Goal: Information Seeking & Learning: Learn about a topic

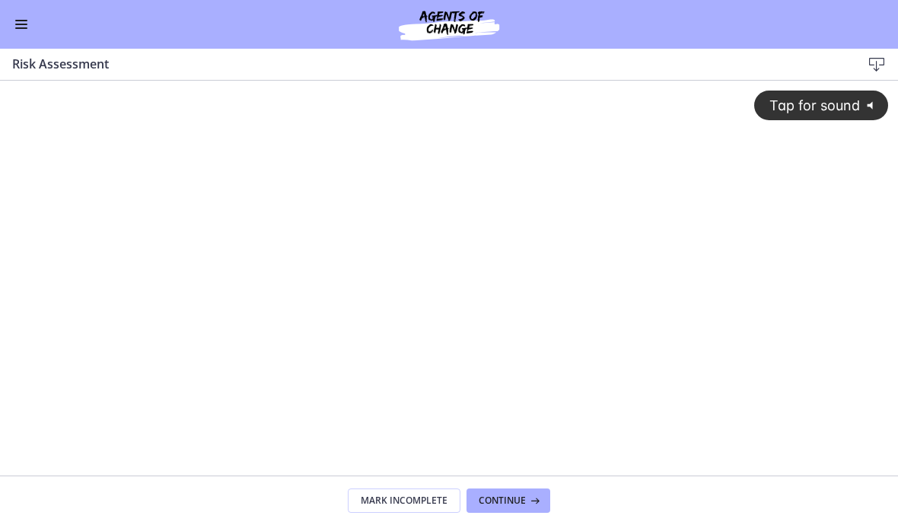
click at [28, 24] on button "Enable menu" at bounding box center [21, 24] width 18 height 18
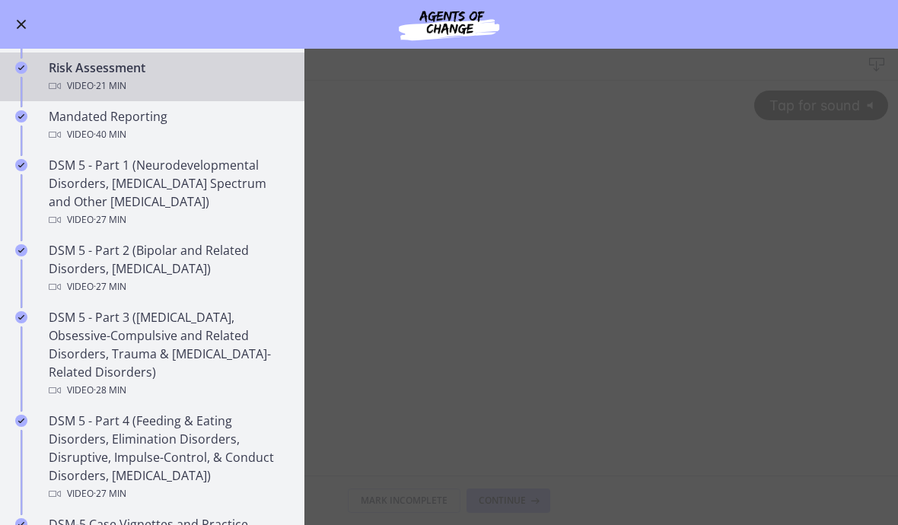
scroll to position [531, 0]
click at [227, 186] on div "DSM 5 - Part 1 (Neurodevelopmental Disorders, [MEDICAL_DATA] Spectrum and Other…" at bounding box center [167, 191] width 237 height 73
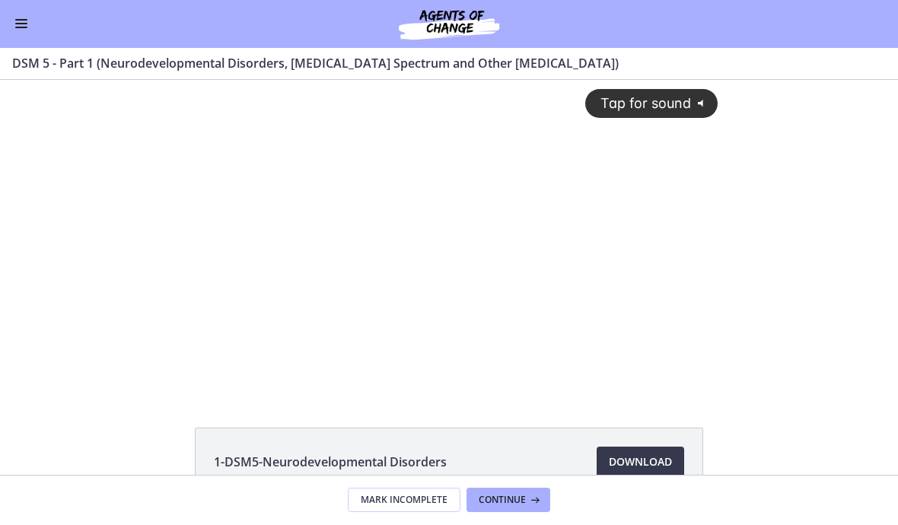
click at [487, 349] on div "Tap for sound @keyframes VOLUME_SMALL_WAVE_FLASH { 0% { opacity: 0; } 33% { opa…" at bounding box center [449, 224] width 556 height 288
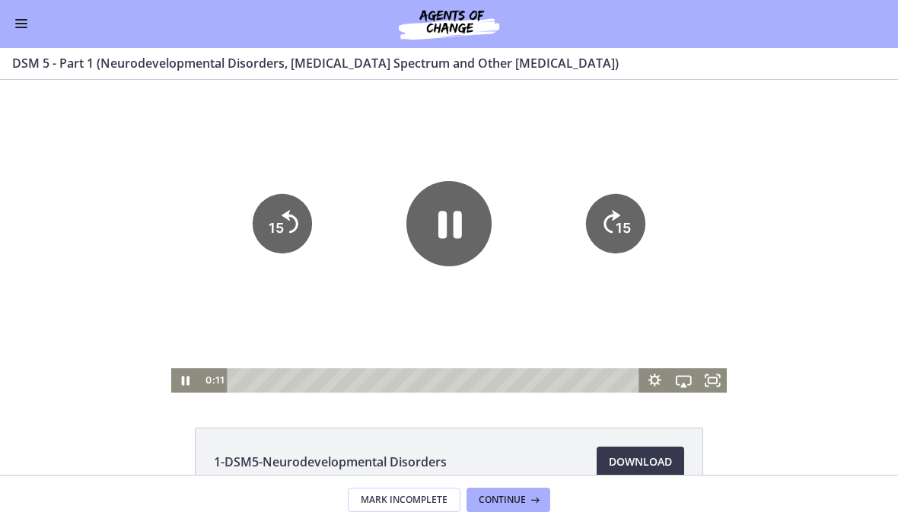
click at [283, 226] on tspan "15" at bounding box center [276, 228] width 15 height 16
click at [287, 234] on icon "15" at bounding box center [282, 223] width 59 height 59
click at [463, 241] on icon "Pause" at bounding box center [448, 223] width 85 height 85
click at [469, 211] on icon "Play Video" at bounding box center [448, 224] width 85 height 85
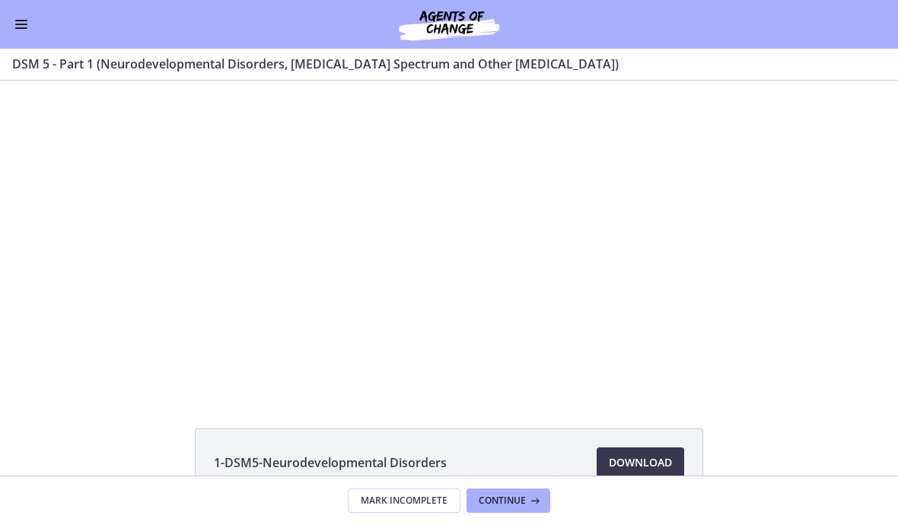
click at [495, 344] on div at bounding box center [449, 237] width 556 height 313
click at [623, 466] on span "Download Opens in a new window" at bounding box center [640, 463] width 63 height 18
click at [623, 460] on span "Download Opens in a new window" at bounding box center [640, 463] width 63 height 18
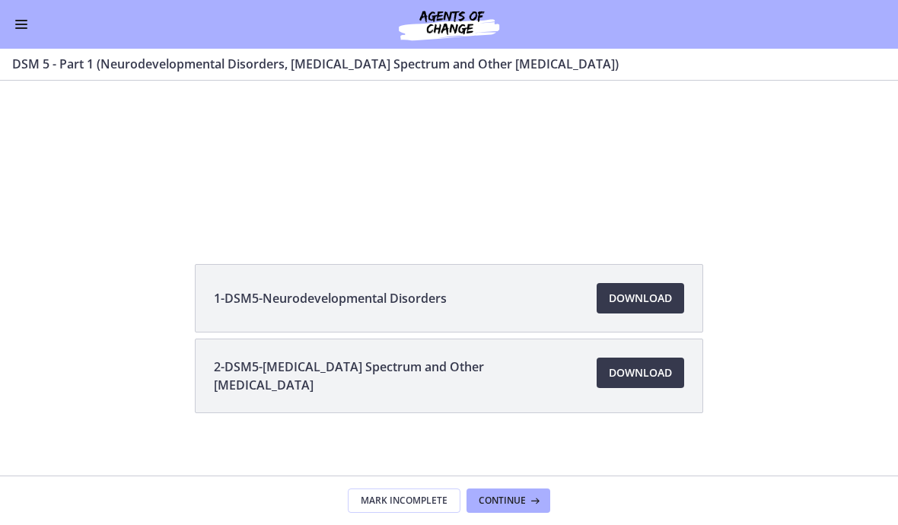
scroll to position [167, 0]
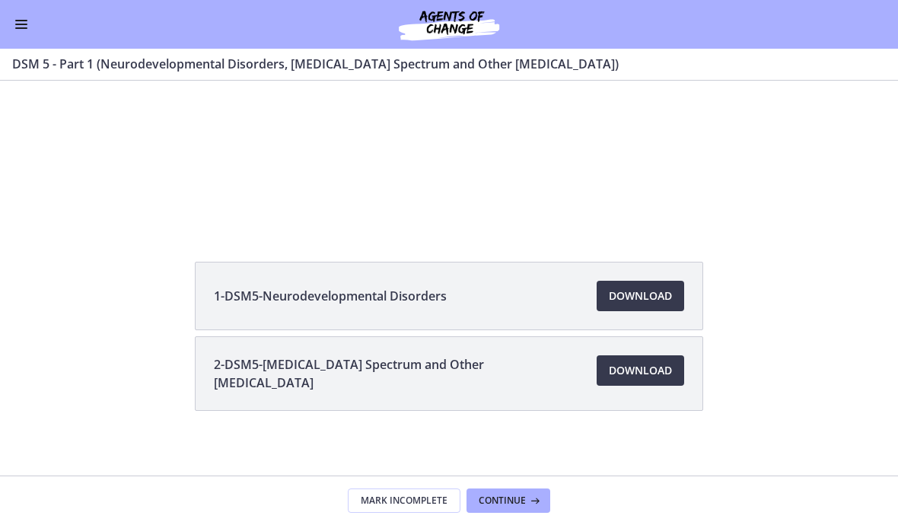
click at [623, 376] on span "Download Opens in a new window" at bounding box center [640, 371] width 63 height 18
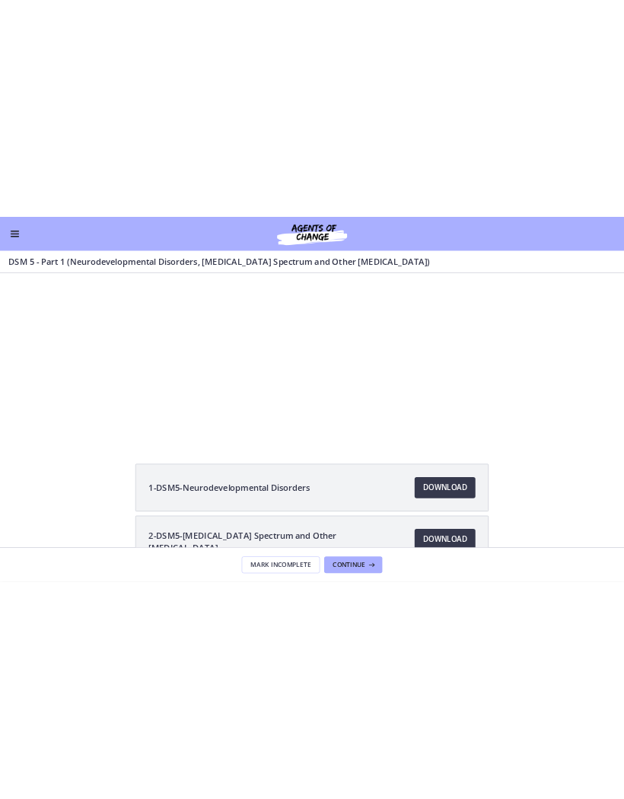
scroll to position [61, 0]
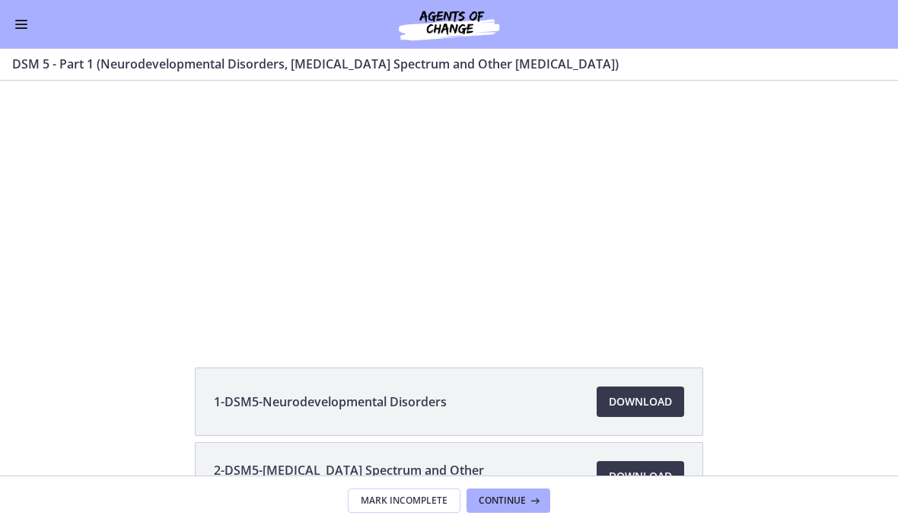
click at [398, 348] on div "1-DSM5-Neurodevelopmental Disorders Download Opens in a new window 2-DSM5-[MEDI…" at bounding box center [449, 217] width 898 height 395
click at [526, 209] on div at bounding box center [449, 176] width 556 height 313
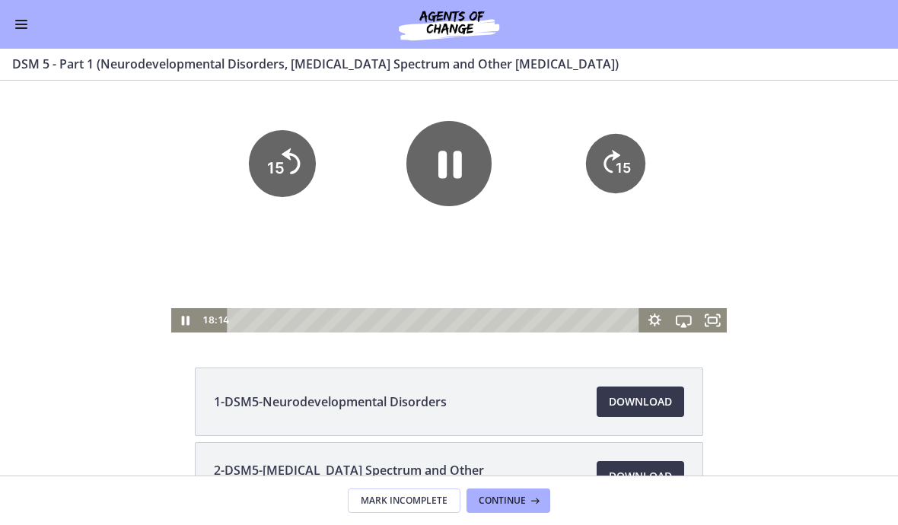
click at [274, 175] on tspan "15" at bounding box center [276, 168] width 18 height 19
click at [293, 164] on icon "15" at bounding box center [282, 163] width 59 height 59
click at [292, 181] on icon "15" at bounding box center [282, 163] width 59 height 59
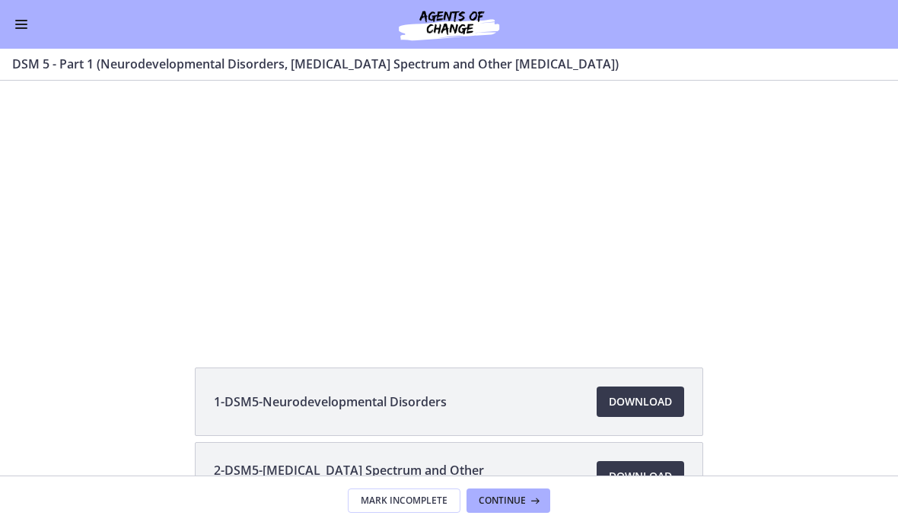
click at [267, 241] on div at bounding box center [449, 176] width 556 height 313
click at [262, 256] on div at bounding box center [449, 176] width 556 height 313
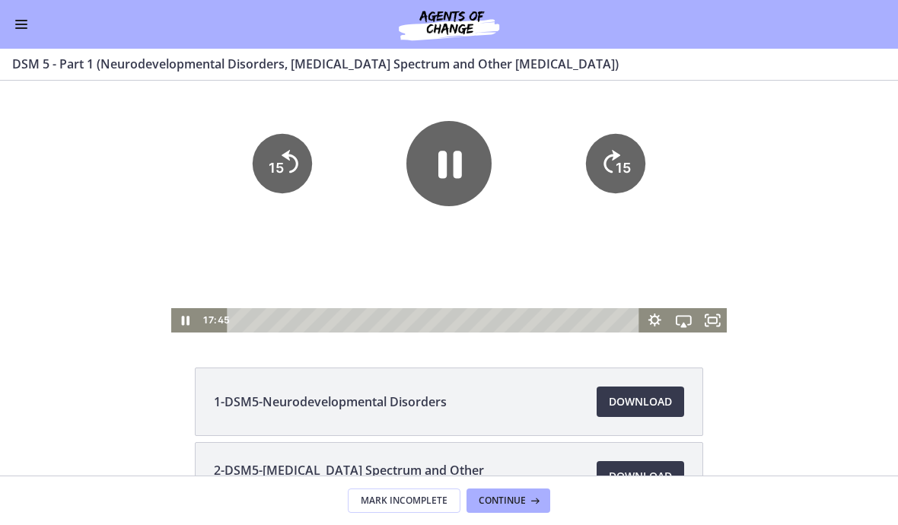
click at [454, 161] on icon "Pause" at bounding box center [450, 164] width 24 height 27
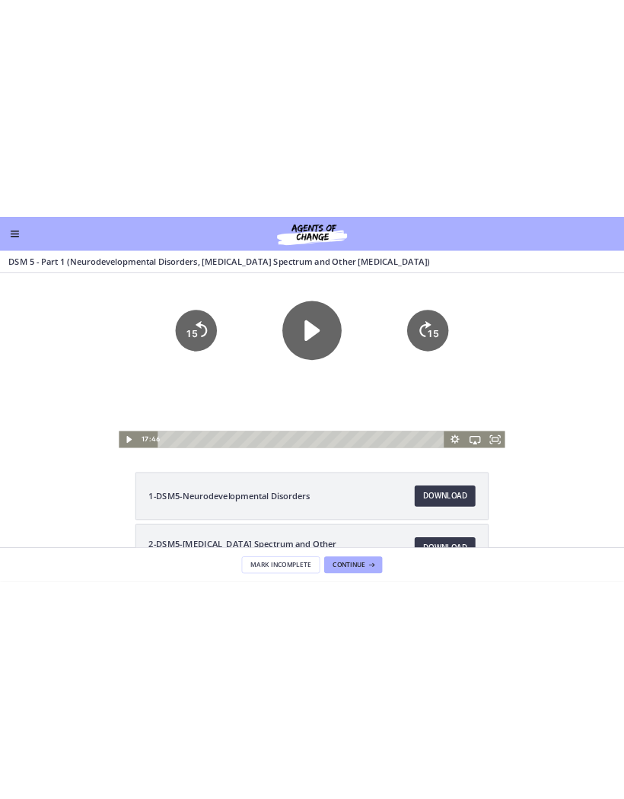
scroll to position [0, 0]
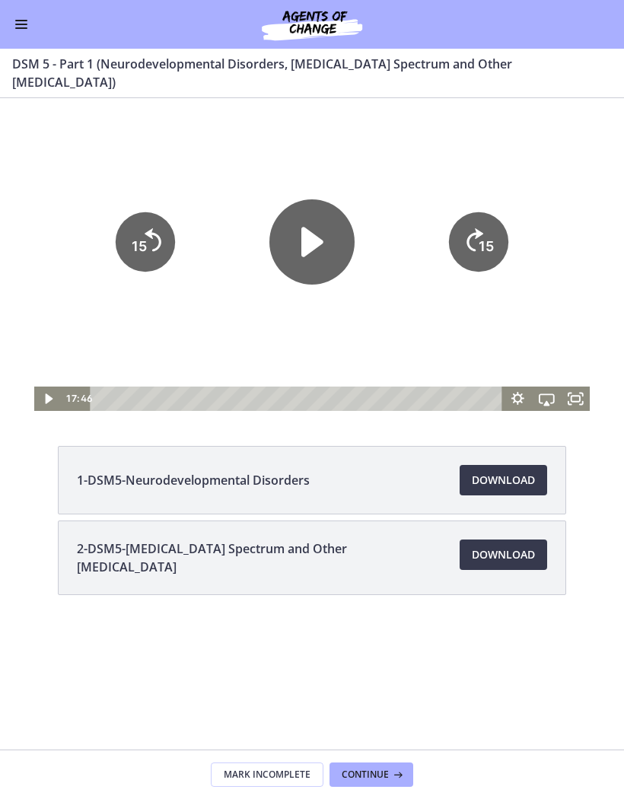
click at [622, 457] on div "1-DSM5-Neurodevelopmental Disorders Download Opens in a new window 2-DSM5-[MEDI…" at bounding box center [312, 557] width 624 height 222
